Goal: Information Seeking & Learning: Learn about a topic

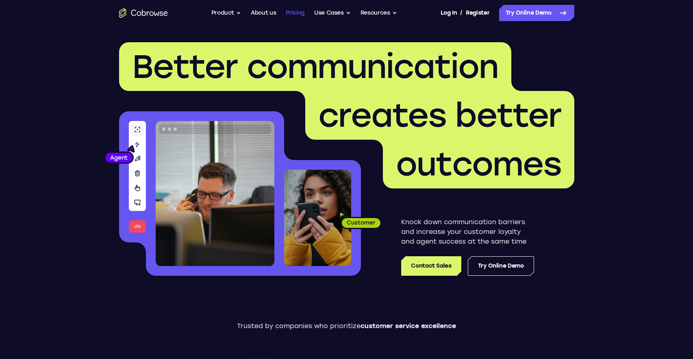
click at [298, 16] on link "Pricing" at bounding box center [295, 13] width 19 height 16
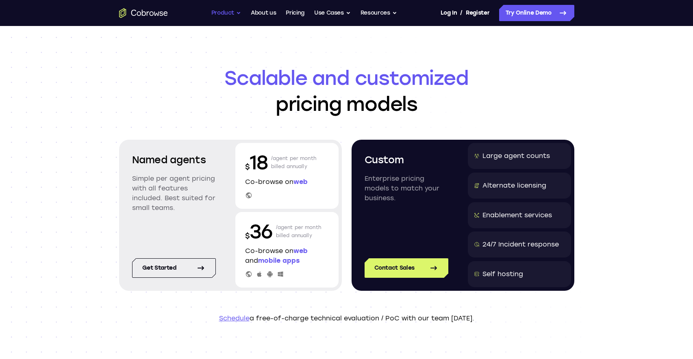
click at [230, 13] on button "Product" at bounding box center [226, 13] width 30 height 16
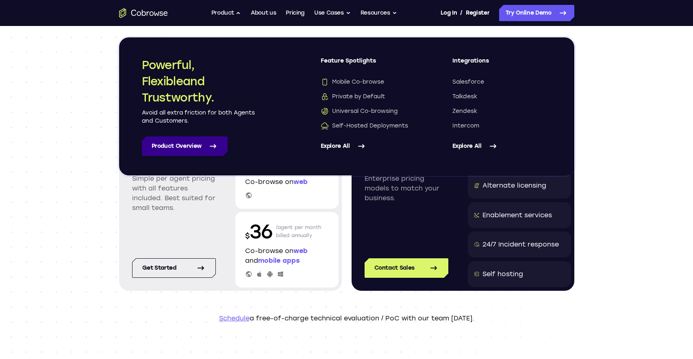
click at [202, 145] on link "Product Overview" at bounding box center [185, 147] width 86 height 20
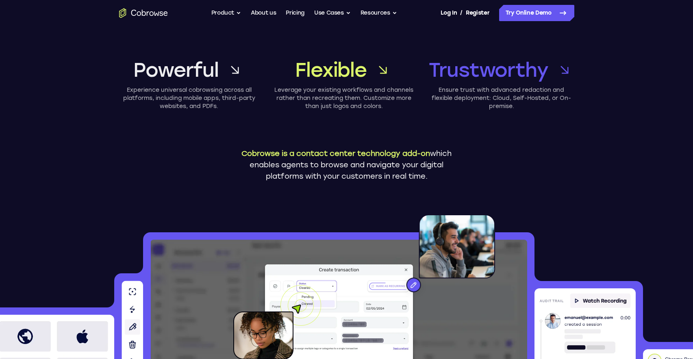
scroll to position [11, 0]
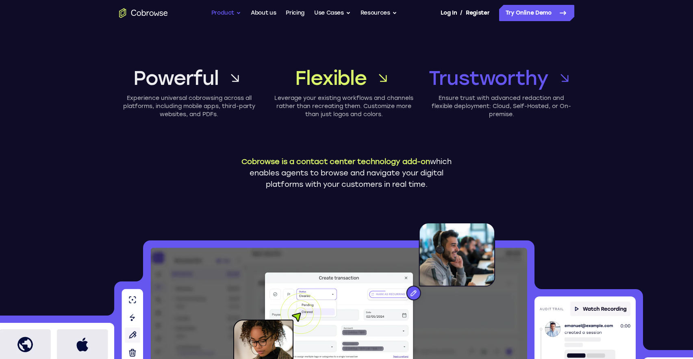
click at [232, 14] on button "Product" at bounding box center [226, 13] width 30 height 16
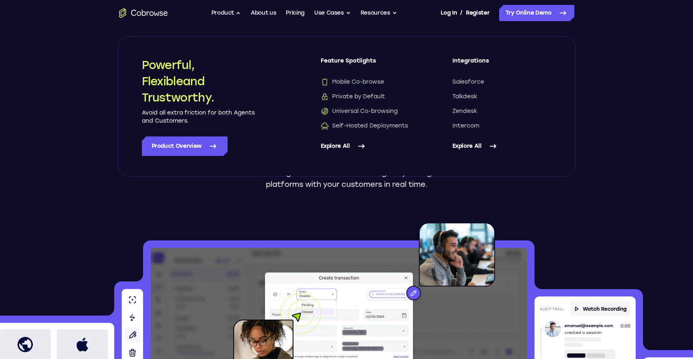
drag, startPoint x: 178, startPoint y: 18, endPoint x: 132, endPoint y: 13, distance: 45.9
click at [132, 13] on div "Go back Powerful, Flexible and Trustworthy. Avoid all extra friction for both A…" at bounding box center [347, 13] width 520 height 16
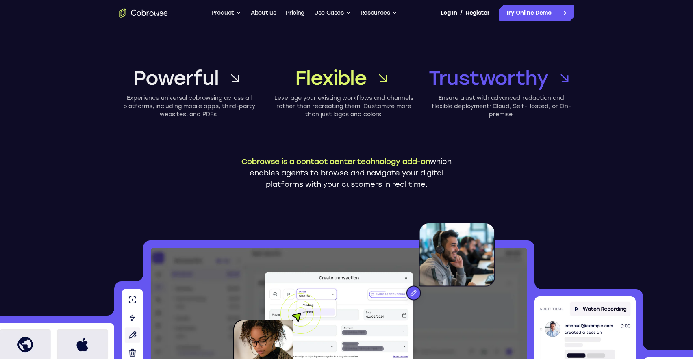
click at [273, 343] on img at bounding box center [277, 330] width 88 height 74
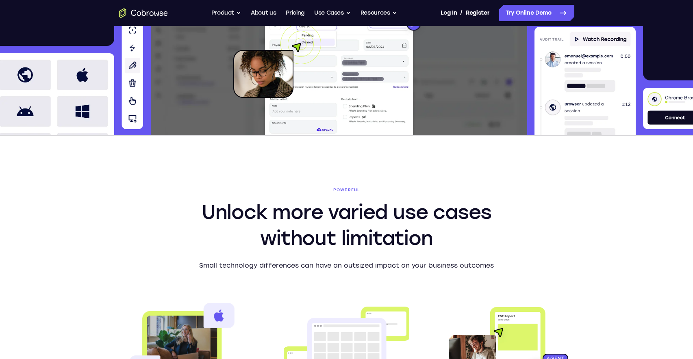
scroll to position [255, 0]
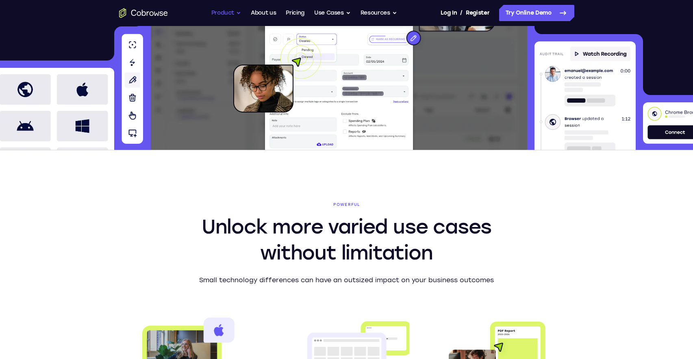
click at [225, 13] on button "Product" at bounding box center [226, 13] width 30 height 16
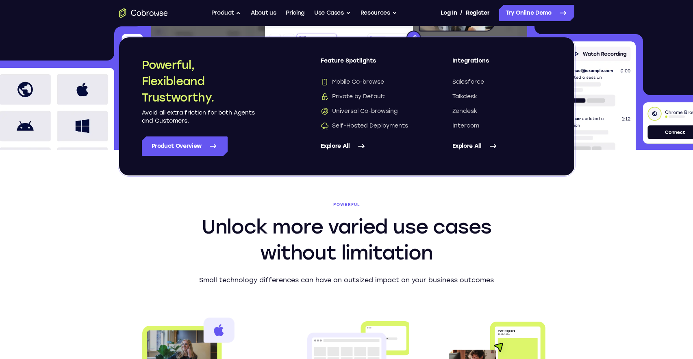
click at [466, 146] on link "Explore All" at bounding box center [501, 147] width 99 height 20
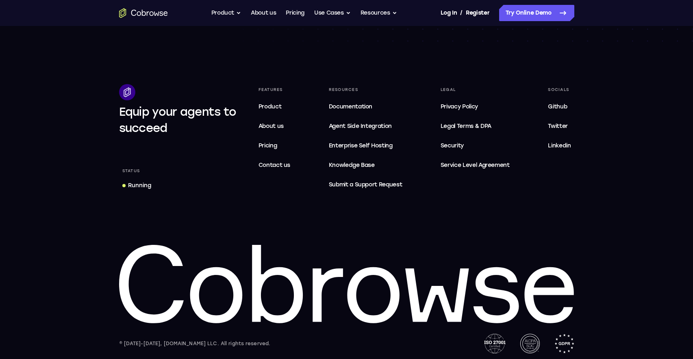
scroll to position [956, 0]
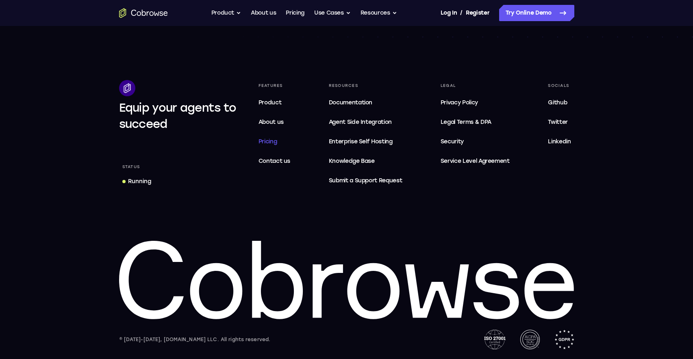
click at [269, 141] on span "Pricing" at bounding box center [267, 141] width 19 height 7
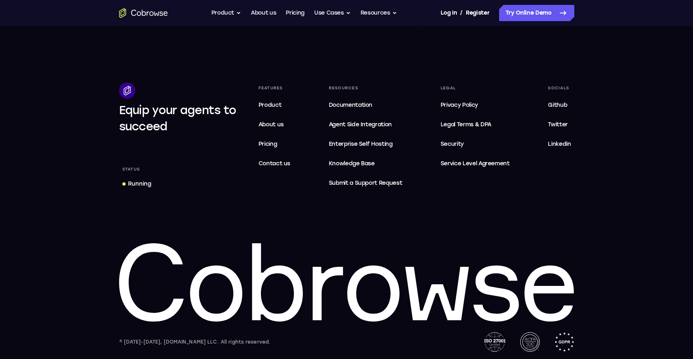
scroll to position [1395, 0]
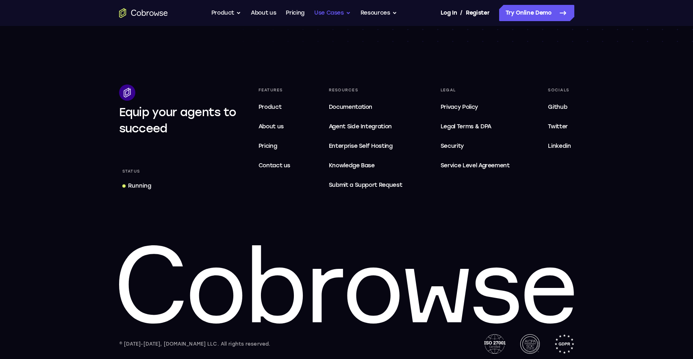
click at [335, 12] on button "Use Cases" at bounding box center [332, 13] width 37 height 16
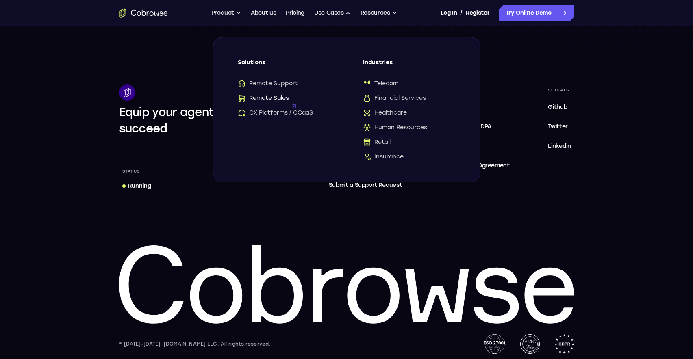
click at [281, 98] on span "Remote Sales" at bounding box center [263, 98] width 51 height 8
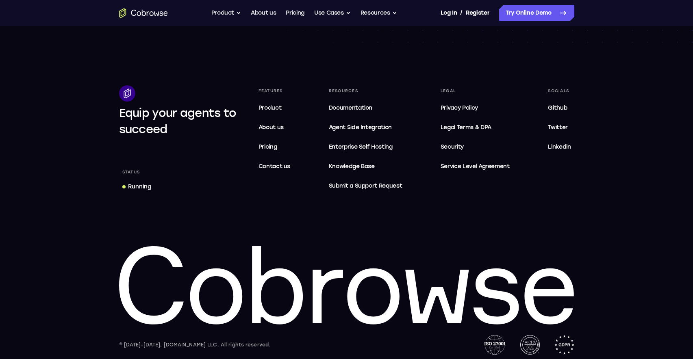
scroll to position [1395, 0]
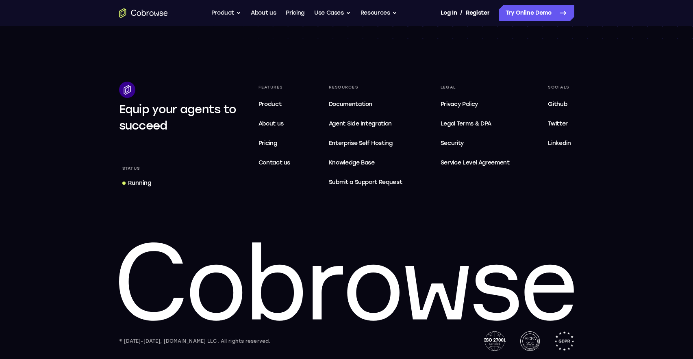
scroll to position [956, 0]
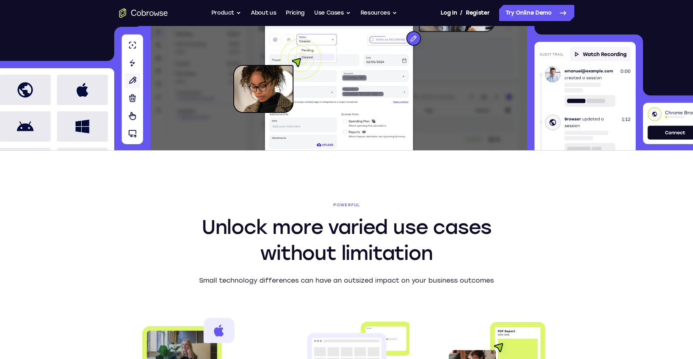
scroll to position [255, 0]
